Goal: Go to known website: Access a specific website the user already knows

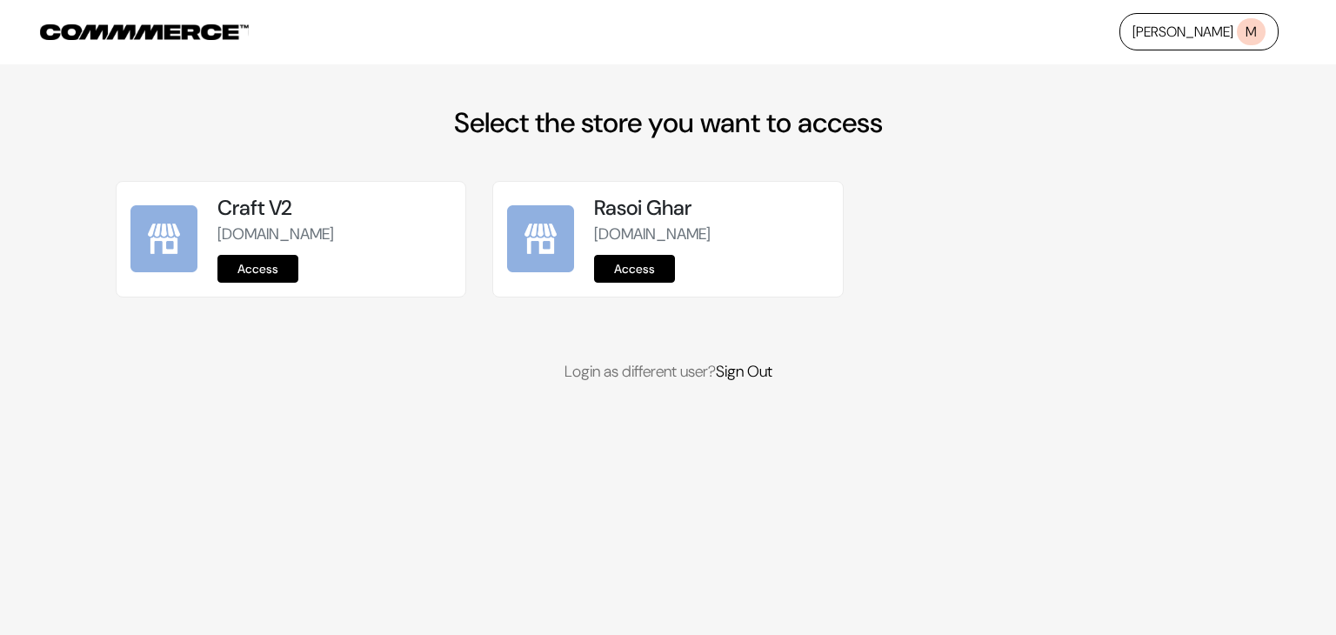
click at [268, 272] on link "Access" at bounding box center [258, 269] width 81 height 28
click at [261, 258] on link "Access" at bounding box center [258, 269] width 81 height 28
